Goal: Task Accomplishment & Management: Manage account settings

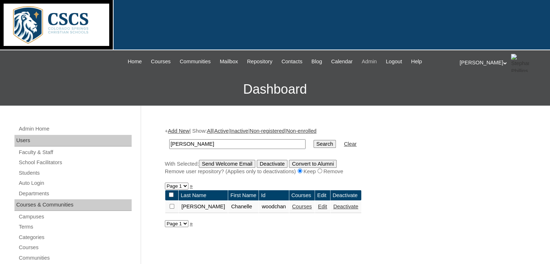
click at [376, 60] on span "Admin" at bounding box center [369, 61] width 15 height 8
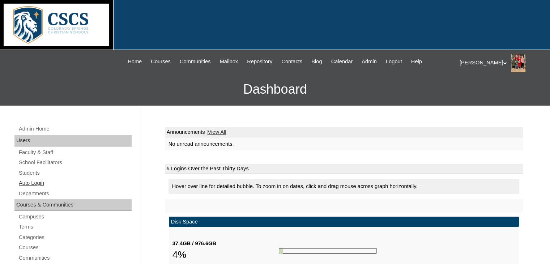
scroll to position [108, 0]
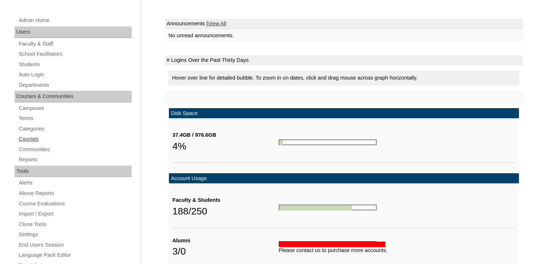
click at [26, 139] on link "Courses" at bounding box center [75, 138] width 114 height 9
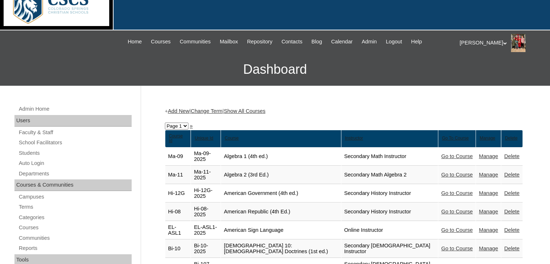
scroll to position [36, 0]
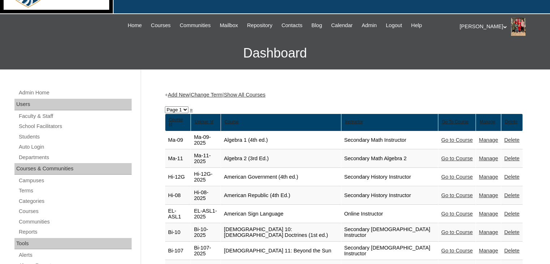
click at [265, 93] on link "Show All Courses" at bounding box center [245, 95] width 42 height 6
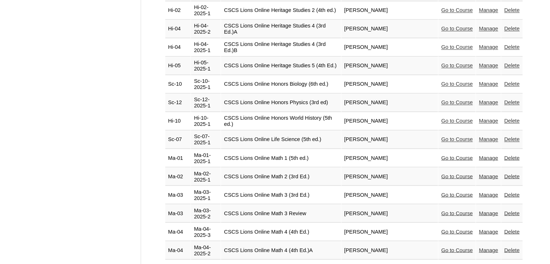
scroll to position [1193, 0]
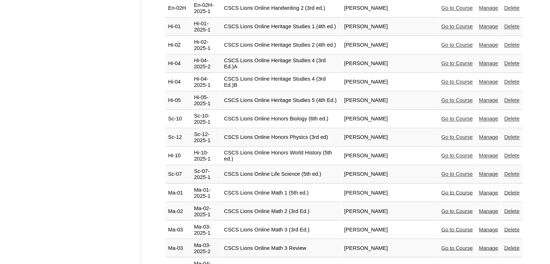
click at [461, 153] on link "Go to Course" at bounding box center [456, 156] width 31 height 6
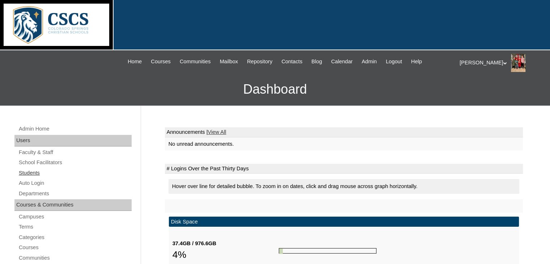
click at [38, 168] on link "Students" at bounding box center [75, 172] width 114 height 9
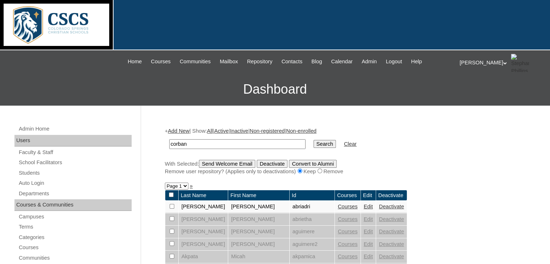
type input "corban"
click at [313, 140] on input "Search" at bounding box center [324, 144] width 22 height 8
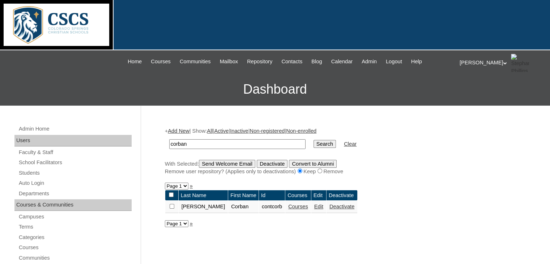
click at [289, 205] on link "Courses" at bounding box center [298, 207] width 20 height 6
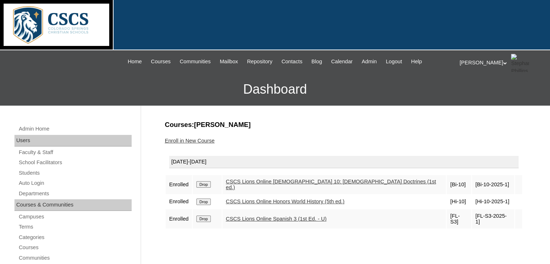
click at [315, 198] on link "CSCS Lions Online Honors World History (5th ed.)" at bounding box center [285, 201] width 119 height 6
click at [29, 172] on link "Students" at bounding box center [75, 172] width 114 height 9
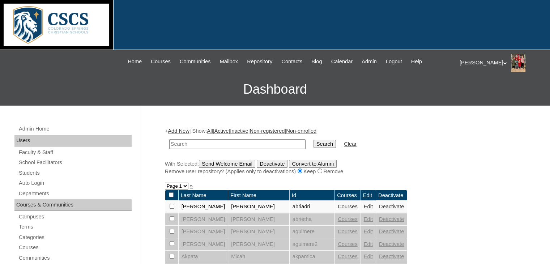
click at [197, 142] on input "text" at bounding box center [237, 144] width 136 height 10
type input "r"
type input "[PERSON_NAME]"
click at [313, 140] on input "Search" at bounding box center [324, 144] width 22 height 8
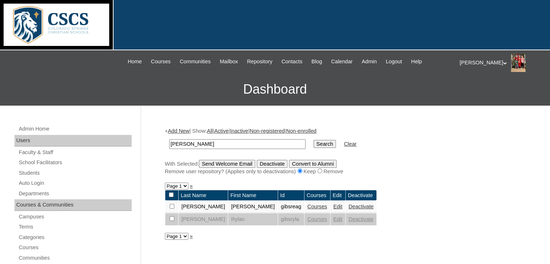
click at [307, 206] on link "Courses" at bounding box center [317, 207] width 20 height 6
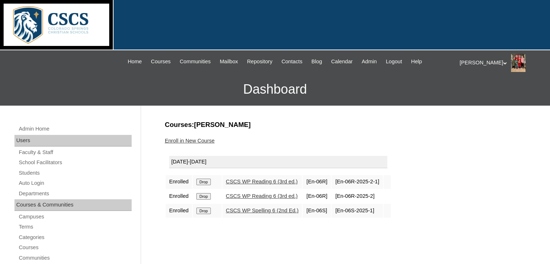
scroll to position [72, 0]
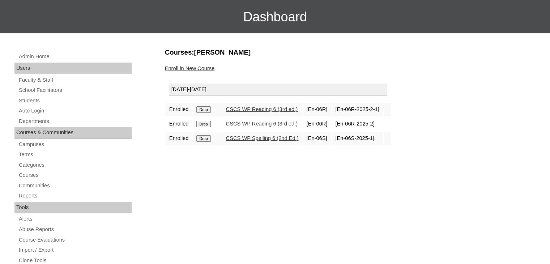
click at [265, 121] on link "CSCS WP Reading 6 (3rd ed.)" at bounding box center [262, 124] width 72 height 6
click at [239, 123] on link "CSCS WP Reading 6 (3rd ed.)" at bounding box center [262, 124] width 72 height 6
click at [178, 65] on link "Enroll in New Course" at bounding box center [190, 68] width 50 height 6
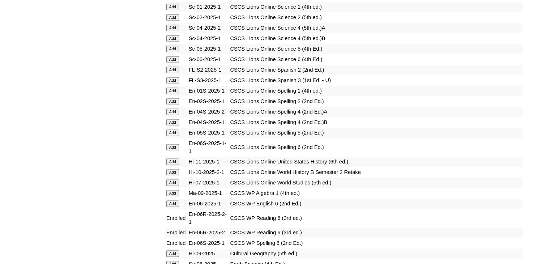
scroll to position [1121, 0]
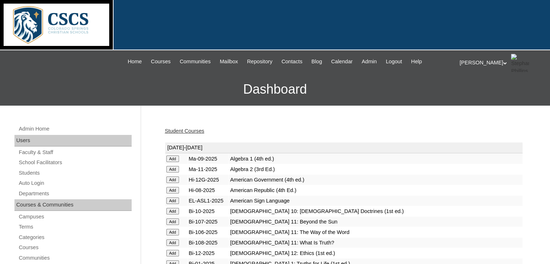
click at [191, 130] on link "Student Courses" at bounding box center [184, 131] width 39 height 6
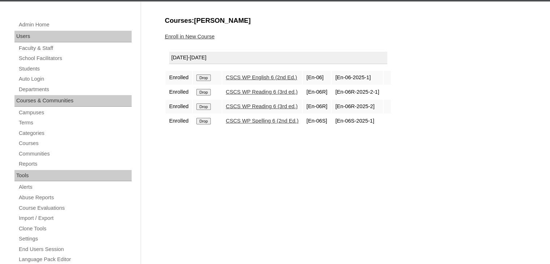
scroll to position [108, 0]
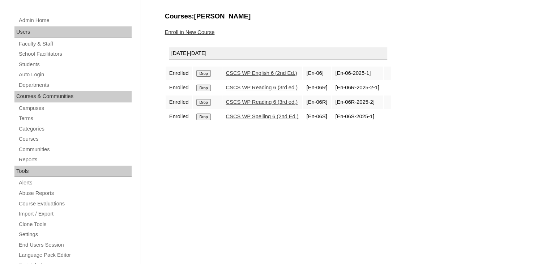
click at [206, 77] on input "Drop" at bounding box center [203, 73] width 14 height 7
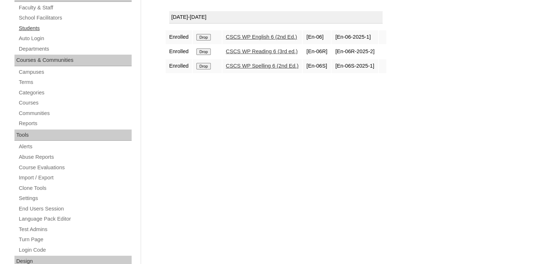
click at [39, 27] on link "Students" at bounding box center [75, 28] width 114 height 9
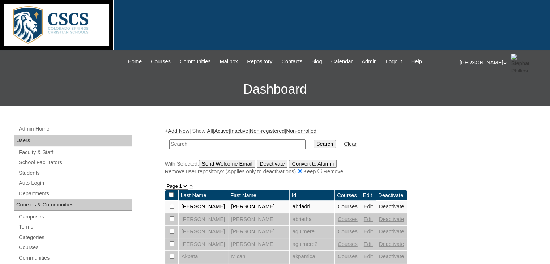
click at [200, 141] on input "text" at bounding box center [237, 144] width 136 height 10
type input "corban"
click at [313, 140] on input "Search" at bounding box center [324, 144] width 22 height 8
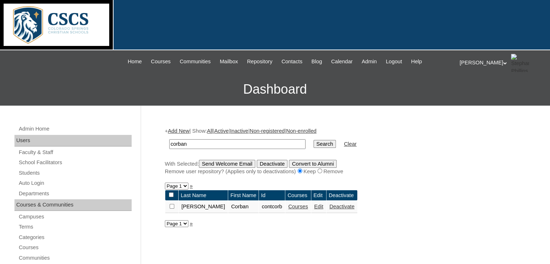
click at [288, 206] on link "Courses" at bounding box center [298, 207] width 20 height 6
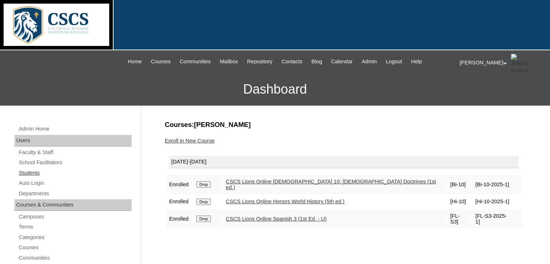
click at [39, 172] on link "Students" at bounding box center [75, 172] width 114 height 9
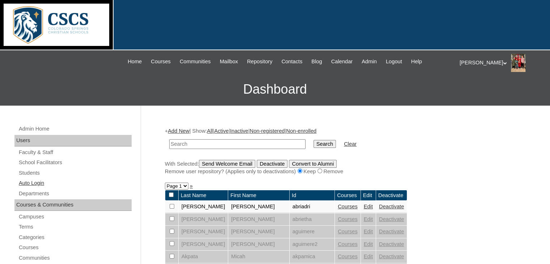
click at [37, 184] on link "Auto Login" at bounding box center [75, 183] width 114 height 9
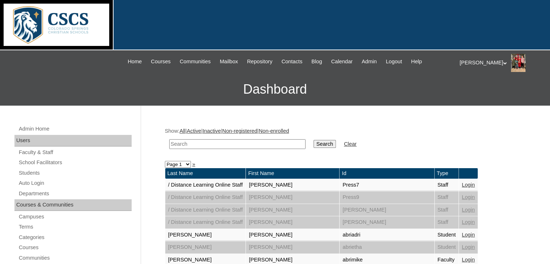
click at [201, 141] on input "text" at bounding box center [237, 144] width 136 height 10
type input "[PERSON_NAME]"
click at [313, 140] on input "Search" at bounding box center [324, 144] width 22 height 8
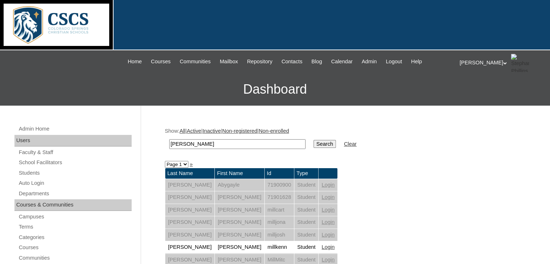
scroll to position [72, 0]
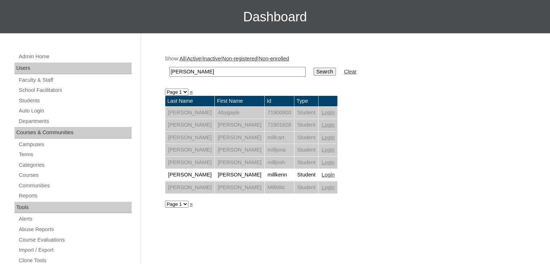
click at [321, 174] on link "Login" at bounding box center [327, 175] width 13 height 6
